Goal: Communication & Community: Connect with others

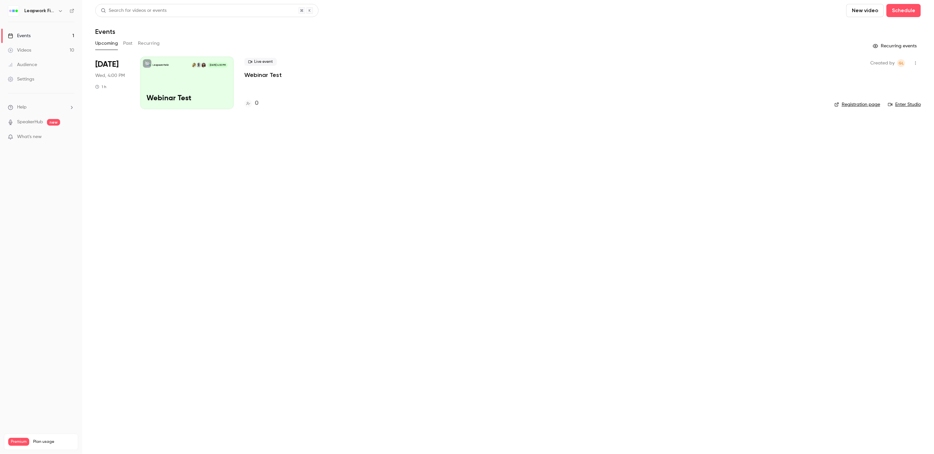
click at [172, 80] on div "Leapwork Field [DATE] 4:00 PM Webinar Test" at bounding box center [187, 83] width 94 height 53
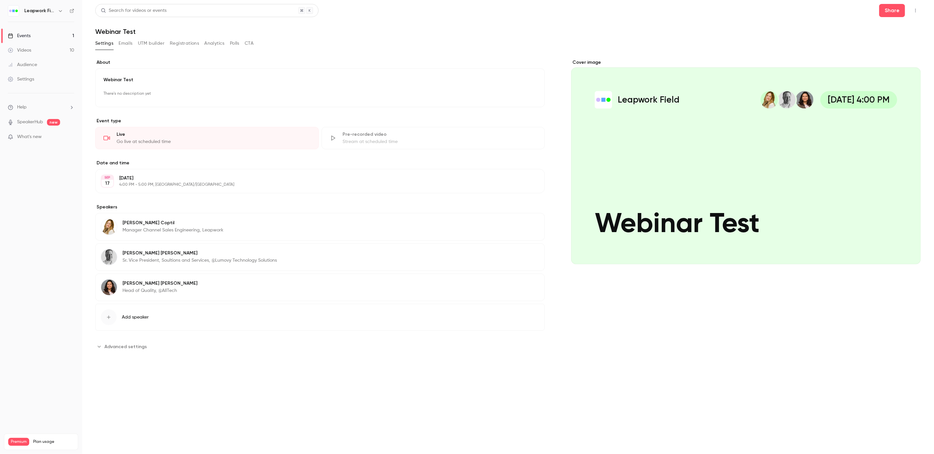
click at [917, 9] on icon "button" at bounding box center [915, 10] width 5 height 5
click at [894, 9] on div at bounding box center [467, 227] width 934 height 454
click at [892, 11] on button "Share" at bounding box center [893, 10] width 26 height 13
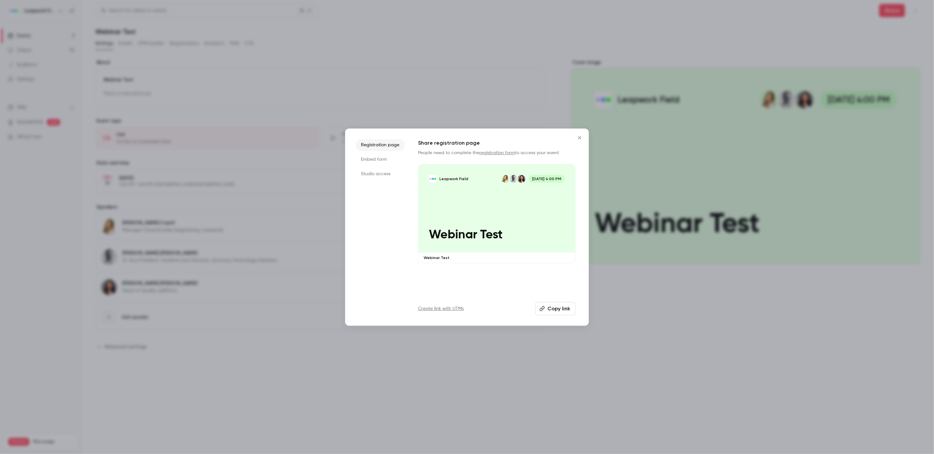
click at [581, 136] on icon "Close" at bounding box center [580, 137] width 8 height 5
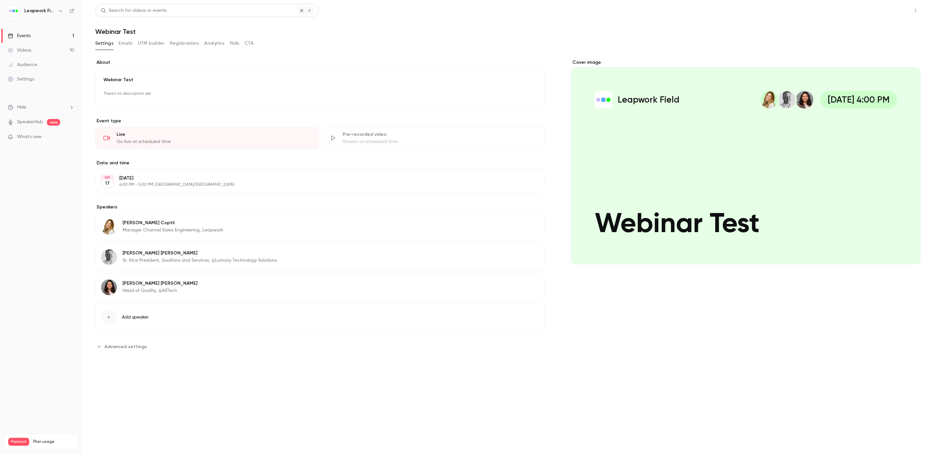
click at [895, 12] on button "Share" at bounding box center [893, 10] width 26 height 13
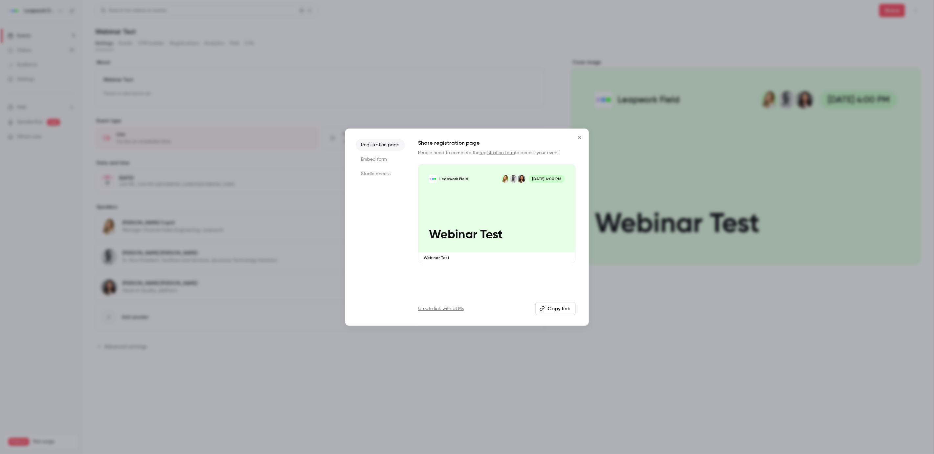
click at [581, 139] on icon "Close" at bounding box center [580, 137] width 8 height 5
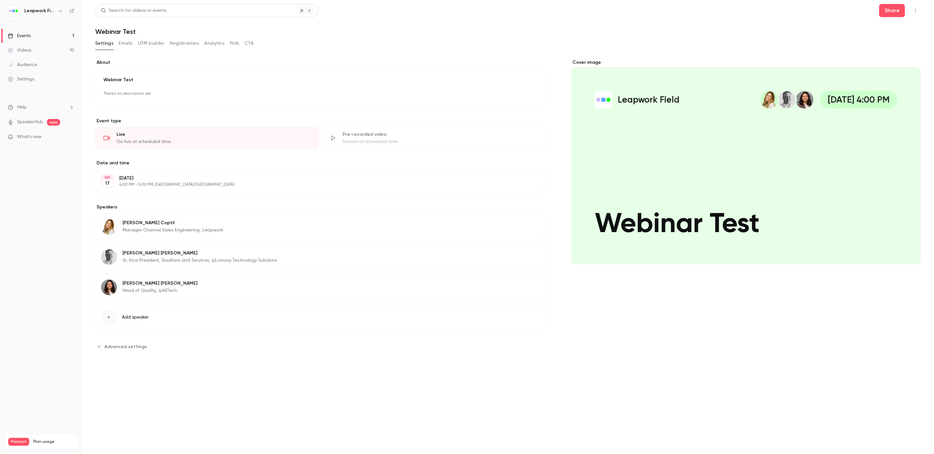
click at [915, 9] on icon "button" at bounding box center [915, 10] width 5 height 5
click at [892, 61] on div "Invite to Studio" at bounding box center [891, 61] width 50 height 7
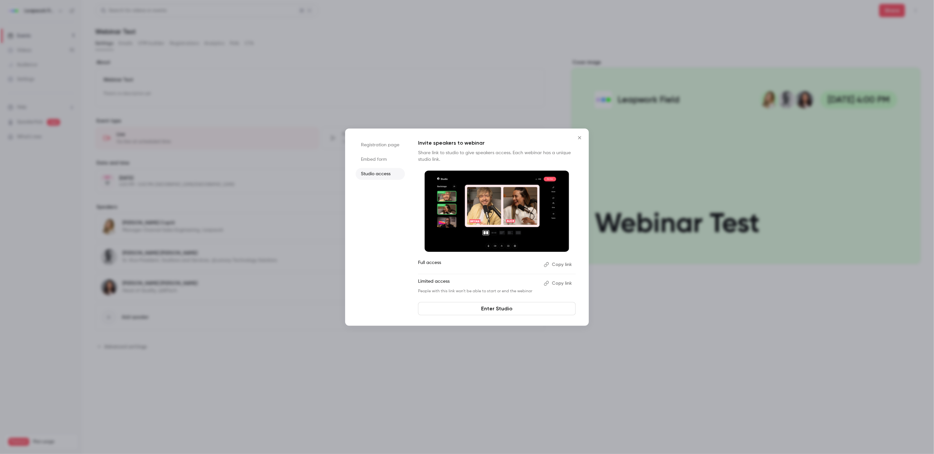
click at [560, 263] on button "Copy link" at bounding box center [558, 264] width 35 height 11
click at [203, 75] on div at bounding box center [467, 227] width 934 height 454
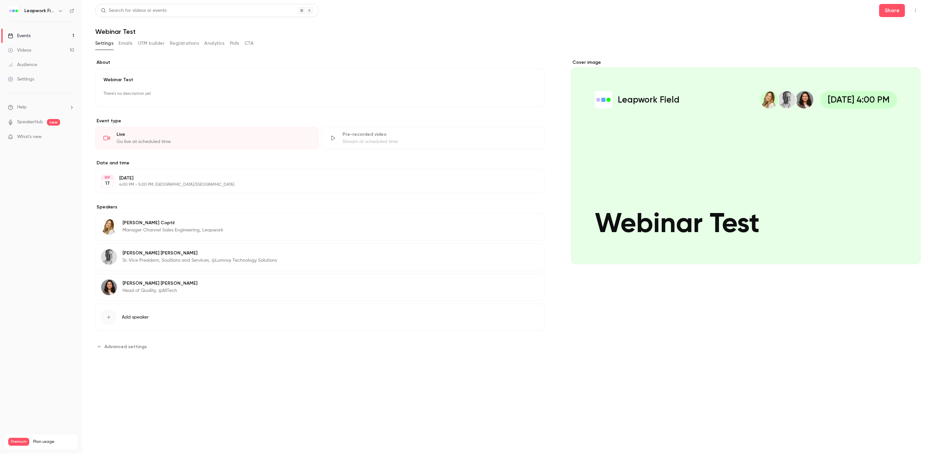
click at [916, 11] on icon "button" at bounding box center [915, 10] width 5 height 5
click at [892, 61] on div "Invite to Studio" at bounding box center [891, 61] width 50 height 7
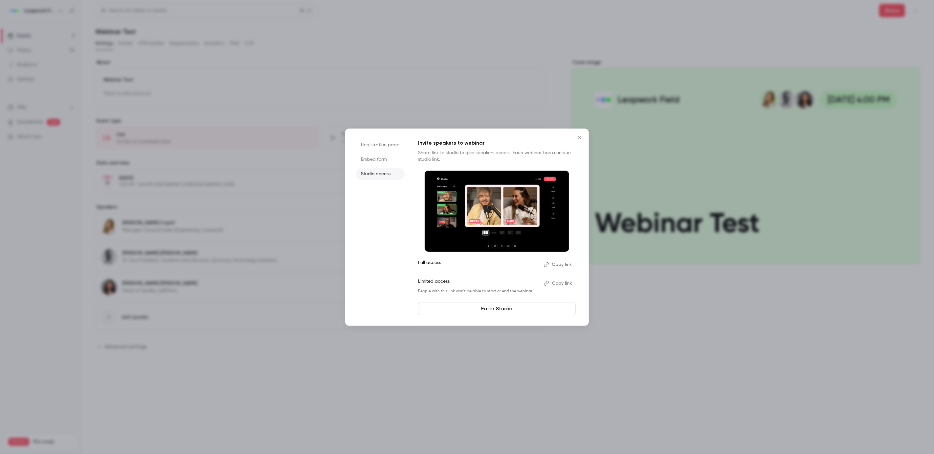
click at [566, 265] on button "Copy link" at bounding box center [558, 264] width 35 height 11
click at [411, 61] on div at bounding box center [467, 227] width 934 height 454
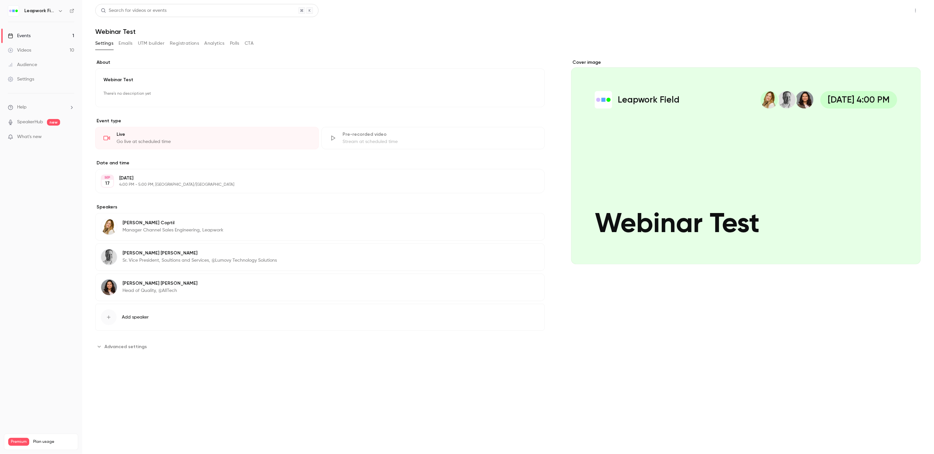
click at [893, 9] on button "Share" at bounding box center [893, 10] width 26 height 13
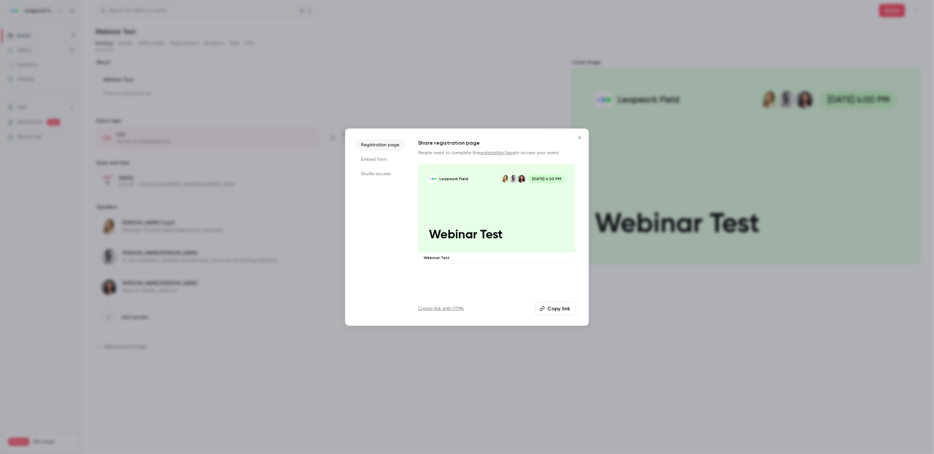
click at [584, 136] on button "Close" at bounding box center [579, 137] width 13 height 13
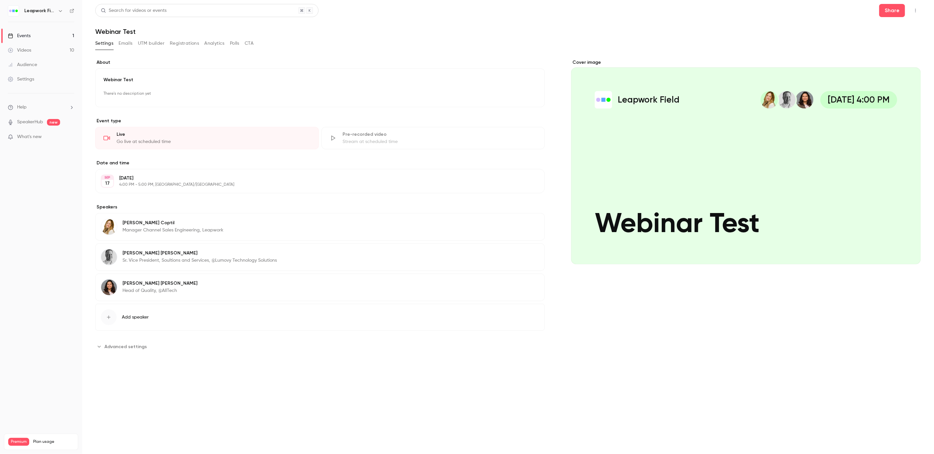
click at [917, 10] on icon "button" at bounding box center [915, 10] width 5 height 5
click at [889, 59] on div "Invite to Studio" at bounding box center [891, 61] width 50 height 7
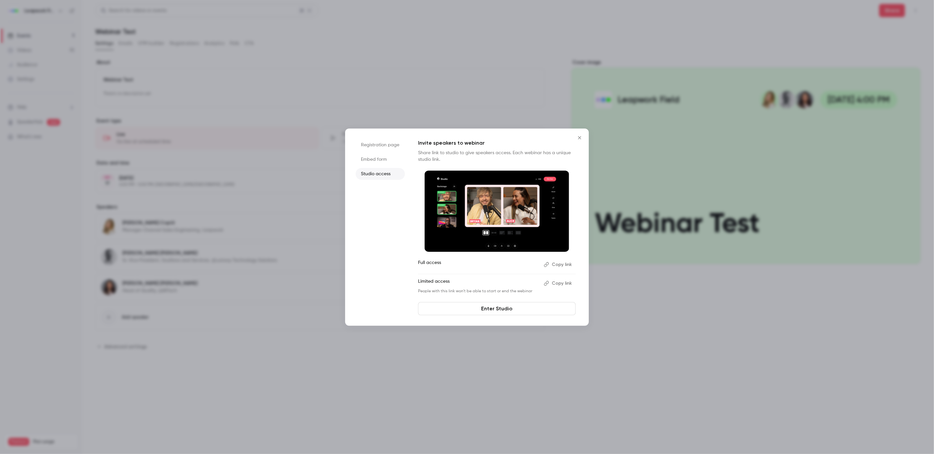
click at [564, 266] on button "Copy link" at bounding box center [558, 264] width 35 height 11
click at [577, 137] on icon "Close" at bounding box center [580, 137] width 8 height 5
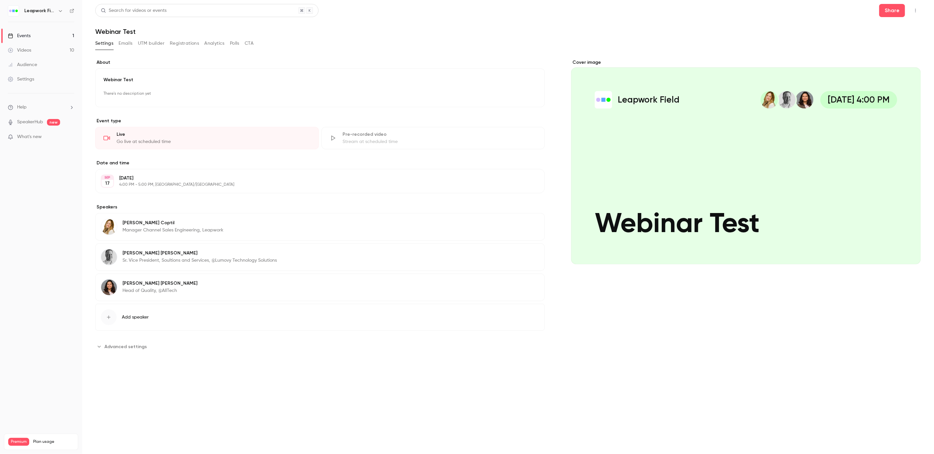
click at [916, 9] on icon "button" at bounding box center [915, 10] width 5 height 5
click at [881, 58] on li "Invite to Studio" at bounding box center [885, 61] width 71 height 17
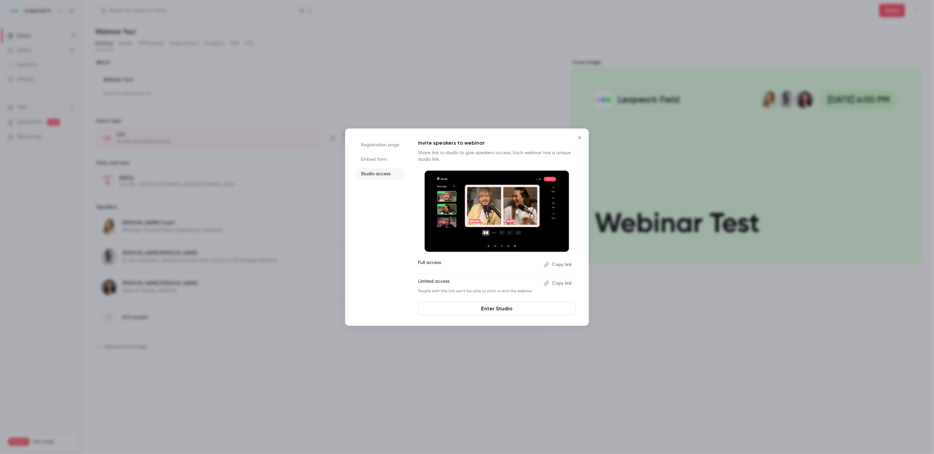
click at [562, 267] on button "Copy link" at bounding box center [558, 264] width 35 height 11
click at [579, 137] on icon "Close" at bounding box center [580, 137] width 8 height 5
